Goal: Find contact information: Find contact information

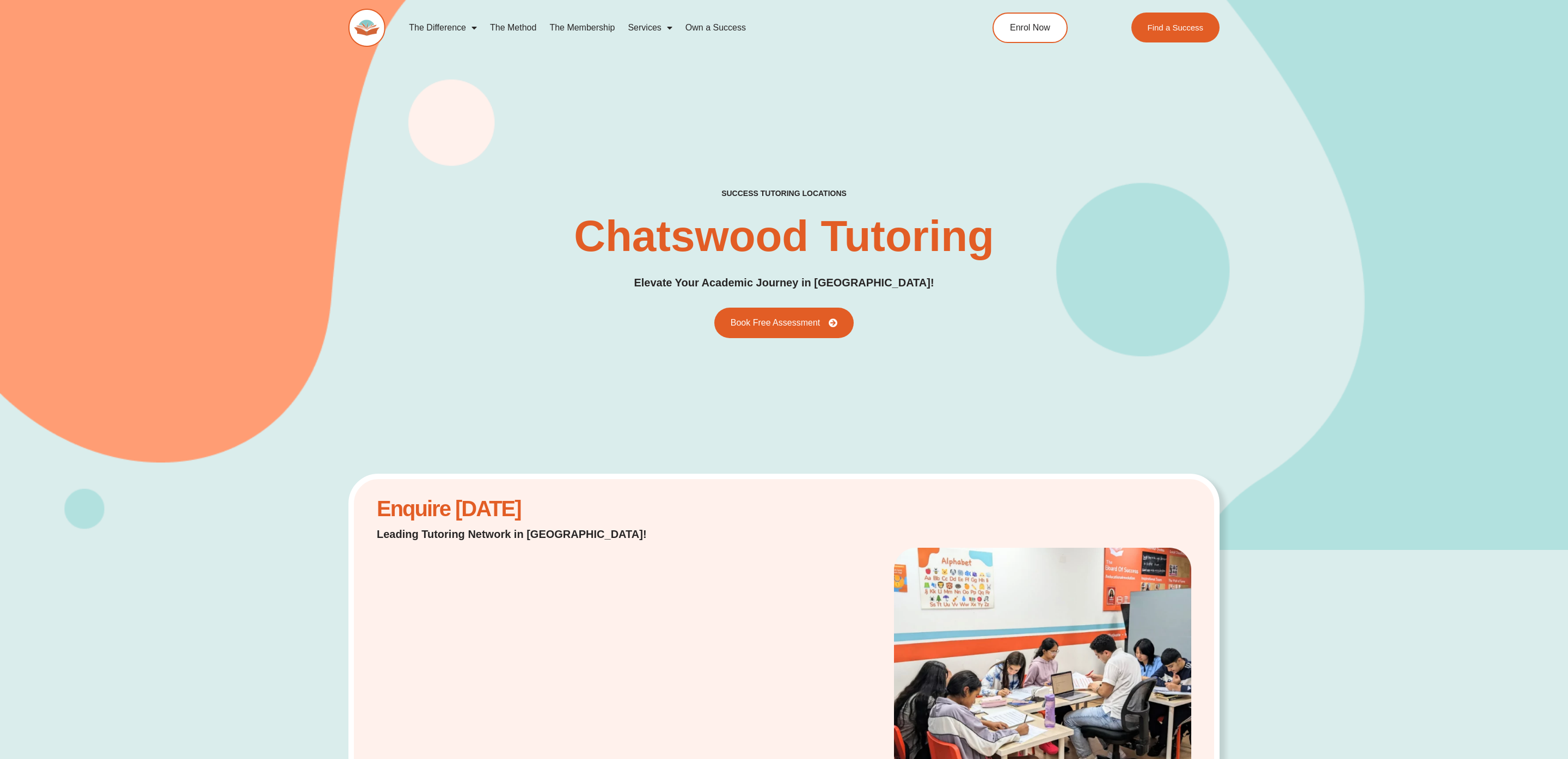
click at [461, 142] on div "success tutoring locations Chatswood Tutoring Elevate Your Academic Journey in …" at bounding box center [784, 263] width 871 height 573
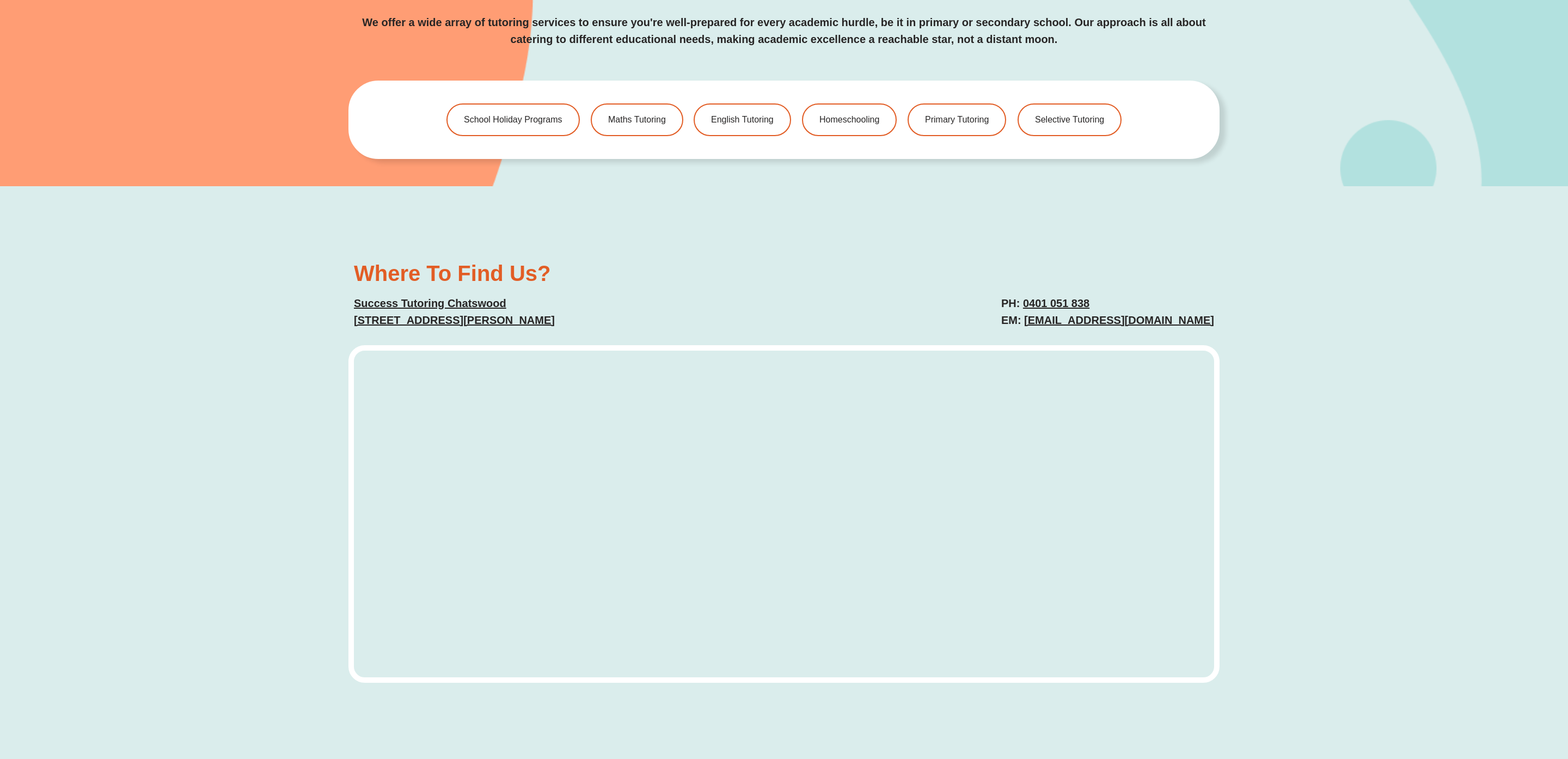
scroll to position [2687, 0]
drag, startPoint x: 668, startPoint y: 300, endPoint x: 346, endPoint y: 291, distance: 322.1
click at [346, 291] on div "Where To Find Us? Success Tutoring Chatswood [STREET_ADDRESS][PERSON_NAME] PH: …" at bounding box center [784, 473] width 1568 height 577
drag, startPoint x: 992, startPoint y: 282, endPoint x: 1128, endPoint y: 292, distance: 136.4
click at [1128, 292] on div "PH: [PHONE_NUMBER] EM: [EMAIL_ADDRESS][DOMAIN_NAME]" at bounding box center [1004, 310] width 430 height 45
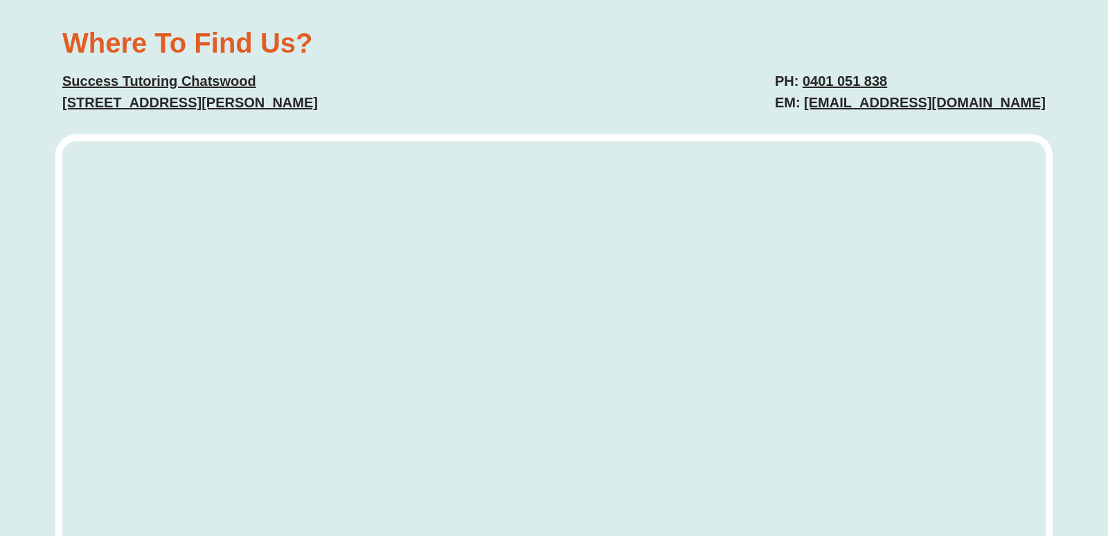
scroll to position [3280, 0]
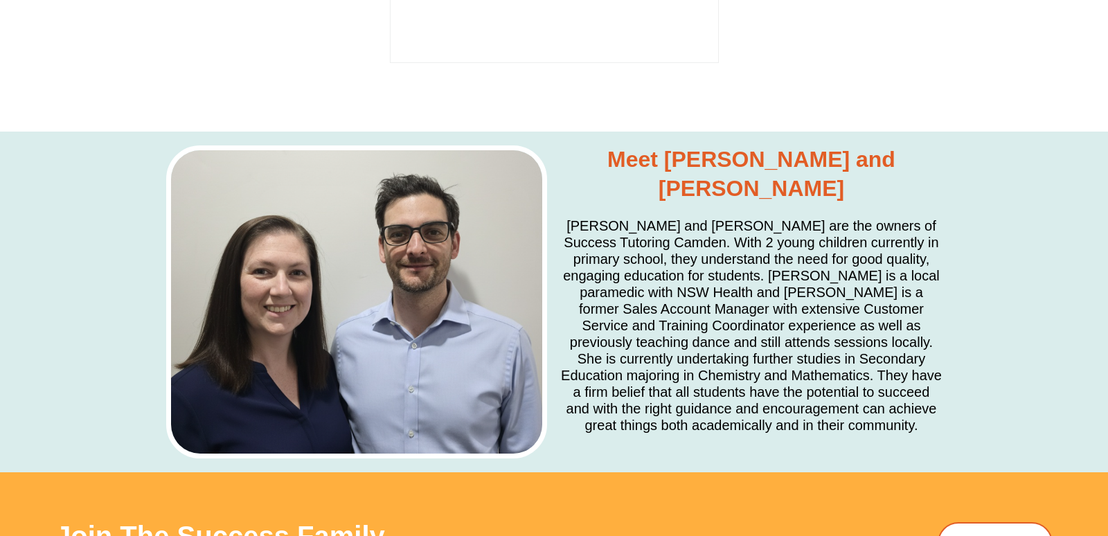
scroll to position [3991, 0]
